Goal: Information Seeking & Learning: Learn about a topic

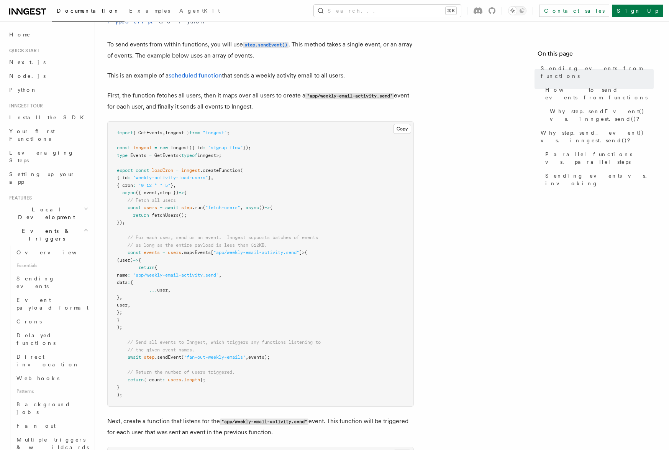
scroll to position [317, 0]
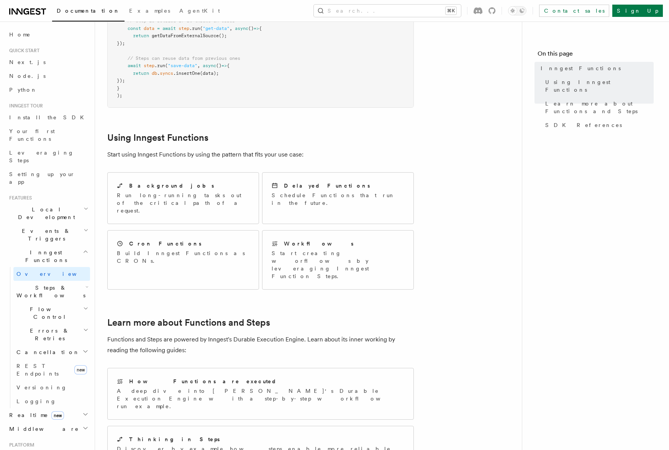
scroll to position [374, 0]
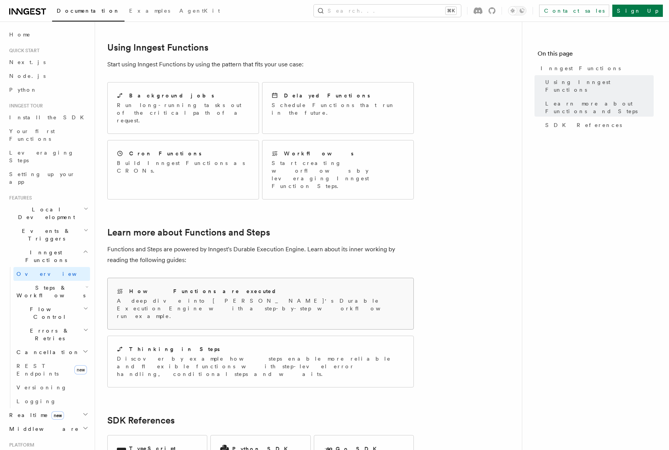
click at [258, 287] on div "How Functions are executed A deep dive into Inngest's Durable Execution Engine …" at bounding box center [260, 303] width 287 height 33
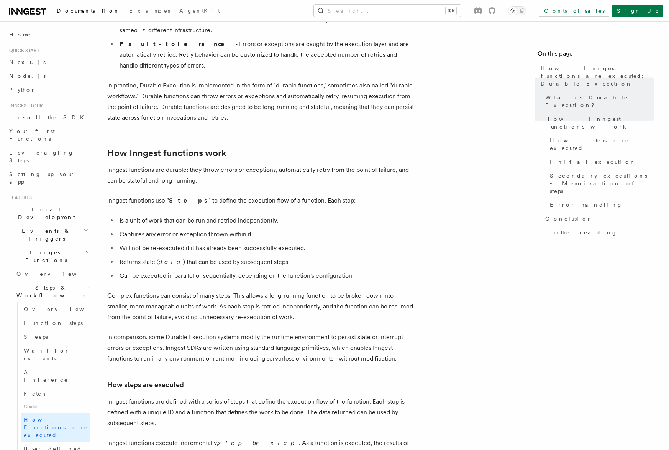
scroll to position [230, 0]
